Goal: Obtain resource: Obtain resource

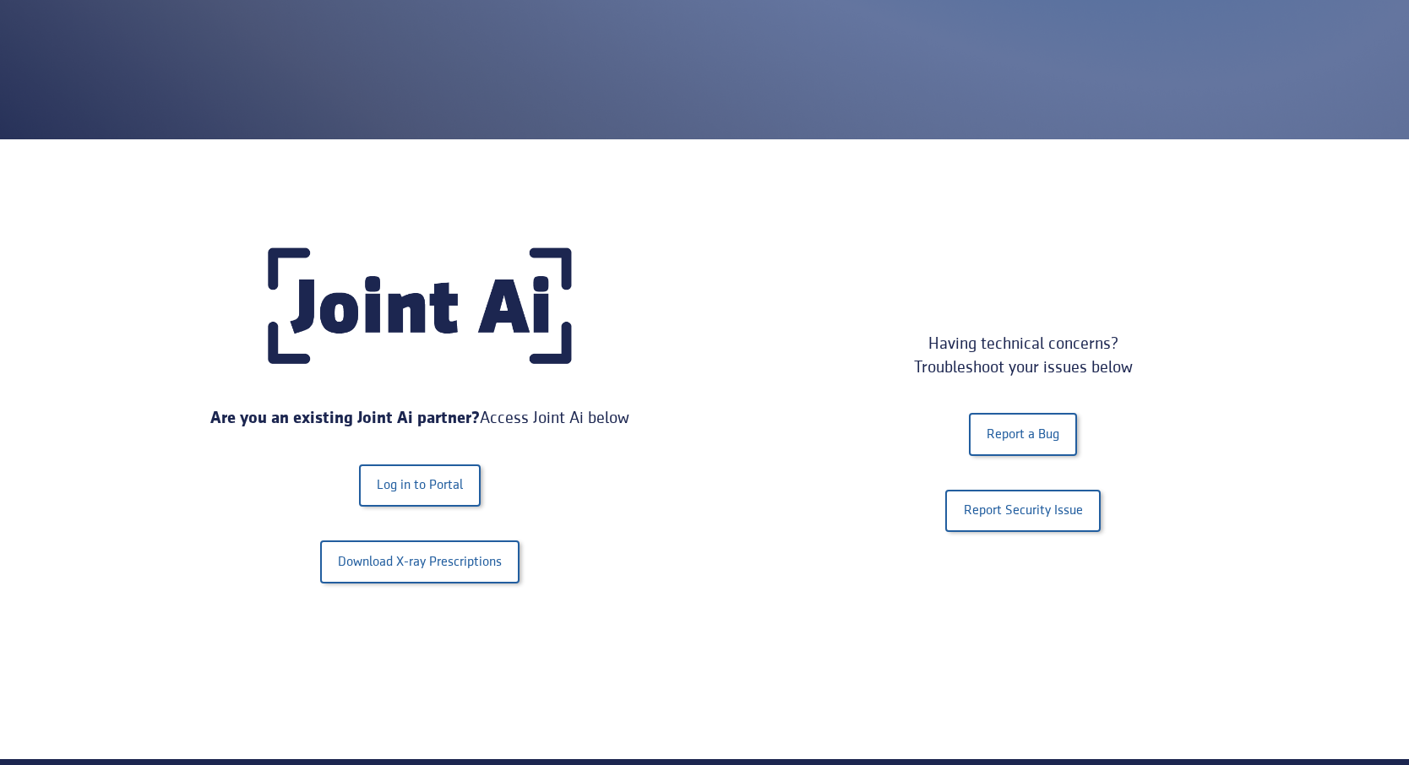
scroll to position [352, 0]
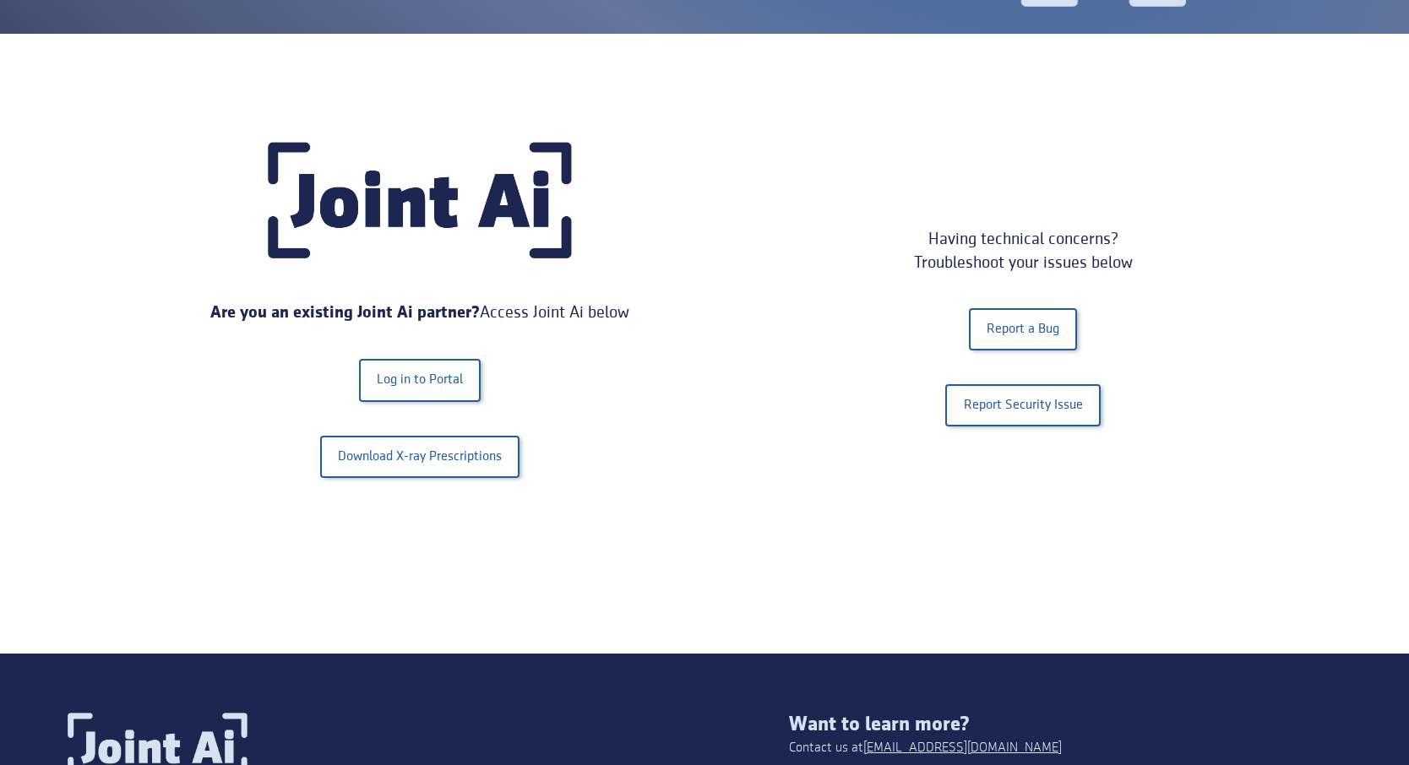
scroll to position [275, 0]
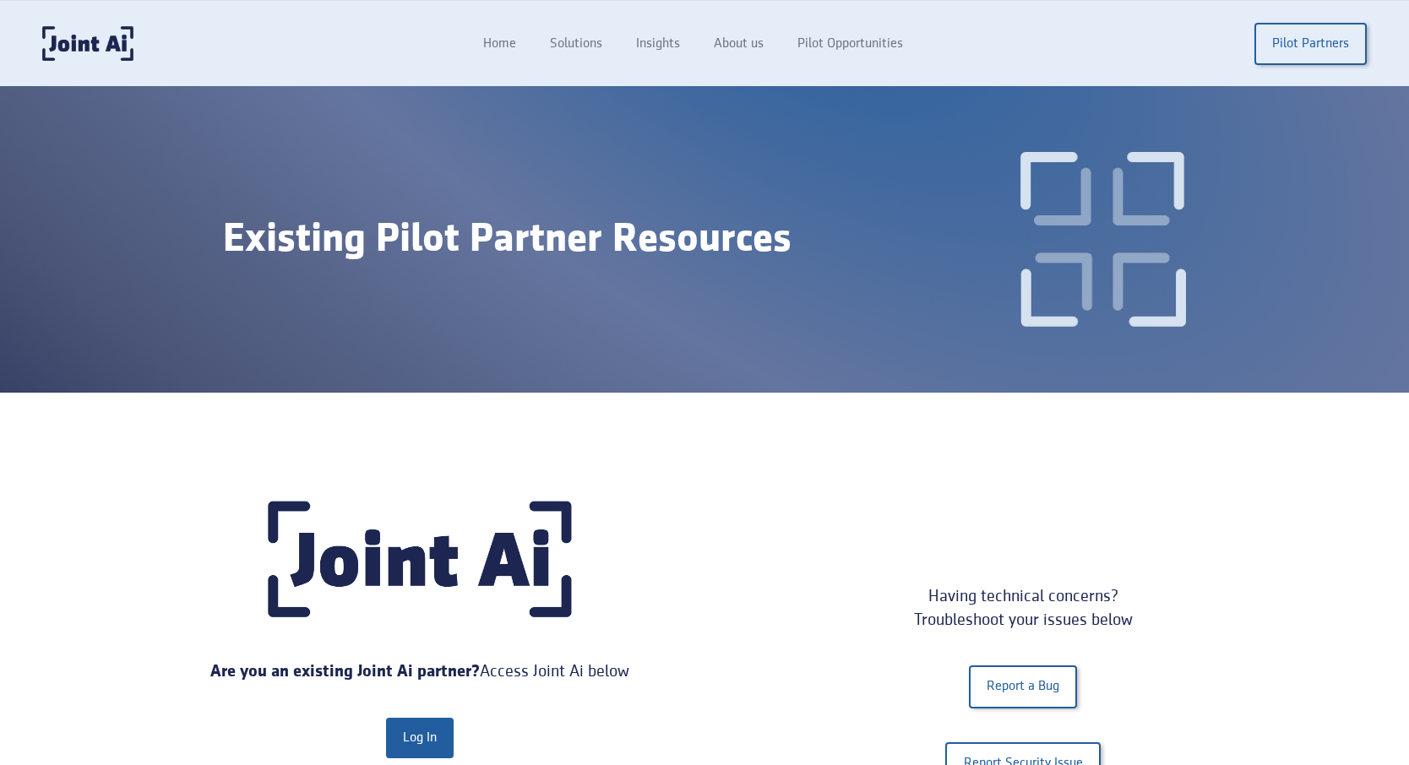
scroll to position [276, 0]
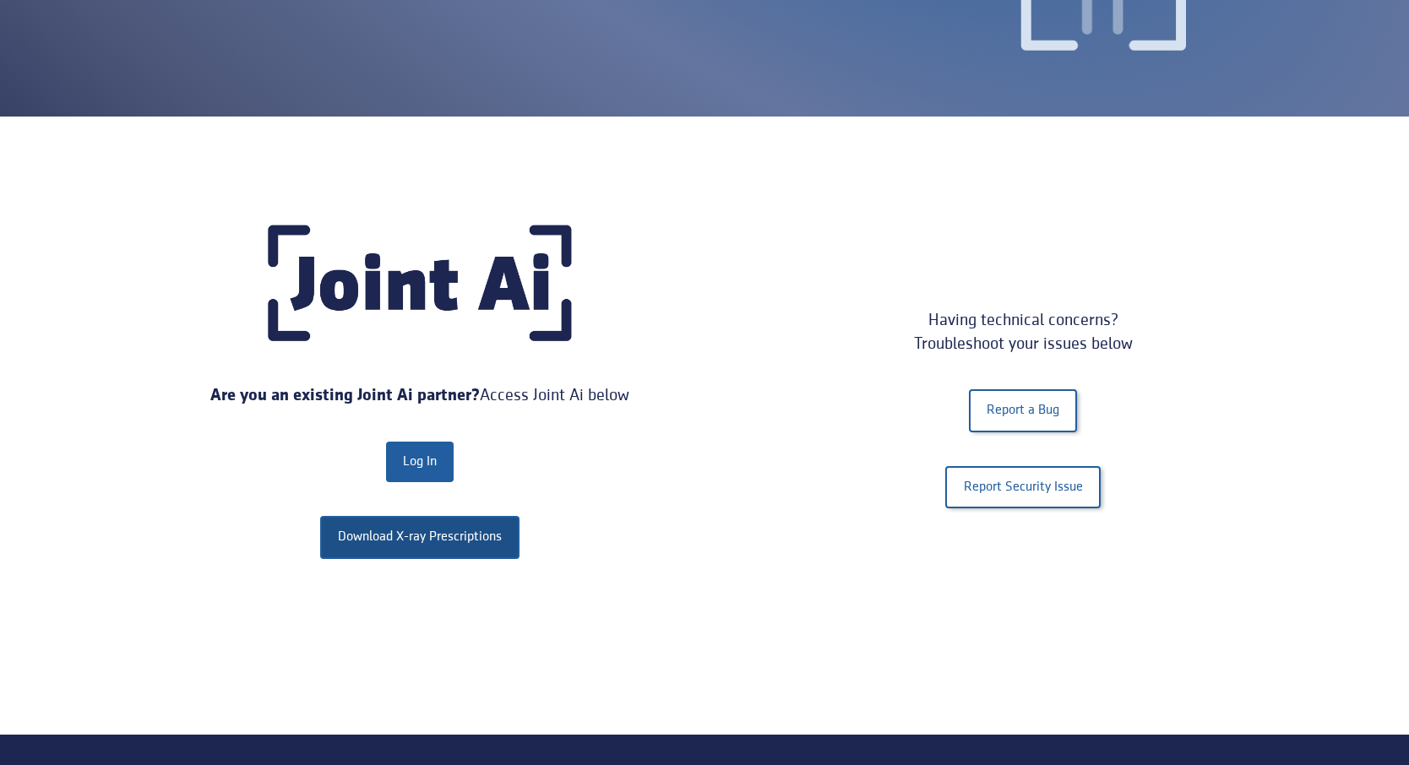
click at [437, 530] on link "Download X-ray Prescriptions" at bounding box center [419, 537] width 199 height 42
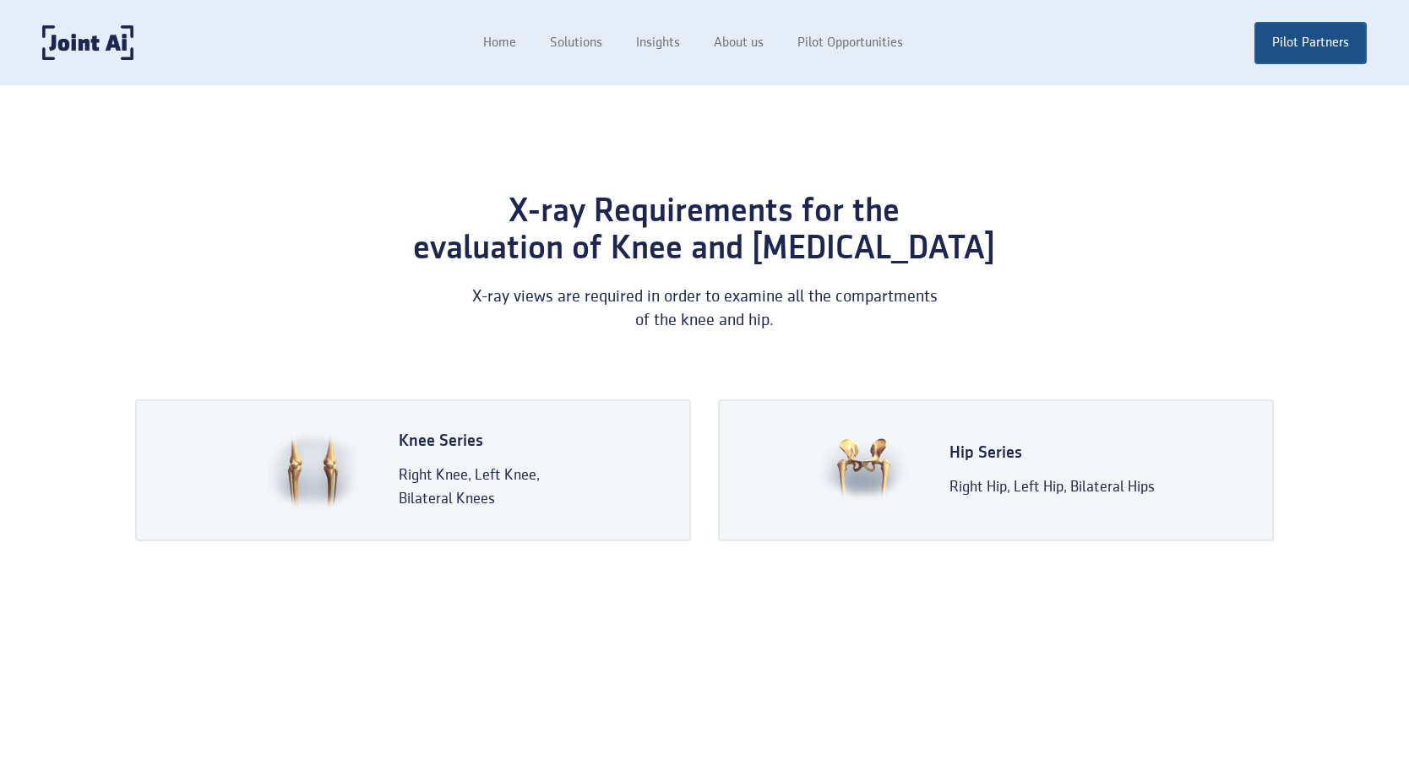
click at [1315, 46] on link "Pilot Partners" at bounding box center [1310, 43] width 112 height 42
